Goal: Information Seeking & Learning: Learn about a topic

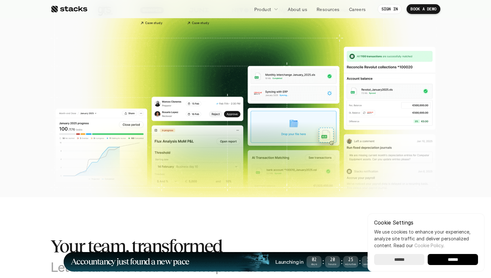
click at [467, 74] on div at bounding box center [245, 3] width 491 height 208
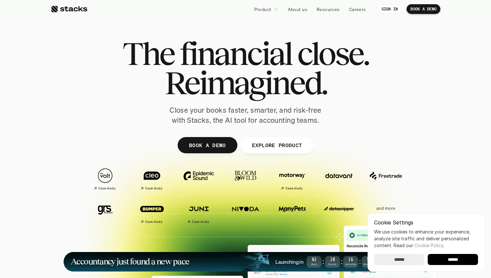
click at [239, 104] on div "The financial close. Reimagined. Close your books faster, smarter, and risk-fre…" at bounding box center [246, 82] width 364 height 86
click at [302, 113] on p "Close your books faster, smarter, and risk-free with Stacks, the AI tool for ac…" at bounding box center [245, 115] width 162 height 20
drag, startPoint x: 326, startPoint y: 121, endPoint x: 135, endPoint y: 53, distance: 202.4
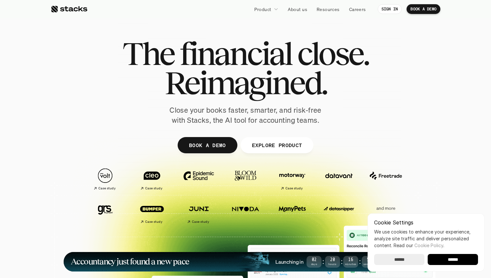
click at [135, 54] on div "The financial close. Reimagined. Close your books faster, smarter, and risk-fre…" at bounding box center [246, 82] width 364 height 86
copy div "he financial close. Reimagined. Close your books faster, smarter, and risk-free…"
